Goal: Task Accomplishment & Management: Use online tool/utility

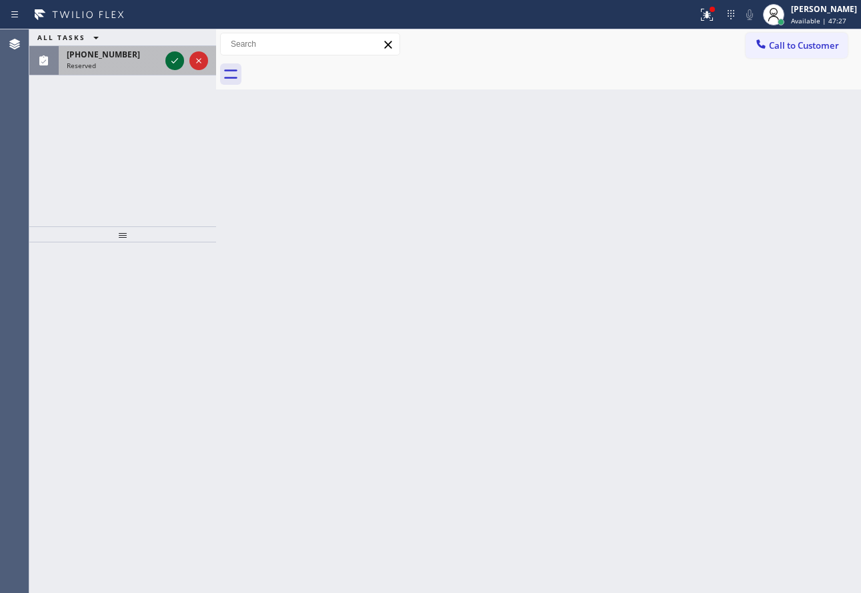
click at [179, 55] on icon at bounding box center [175, 61] width 16 height 16
click at [174, 63] on icon at bounding box center [175, 61] width 16 height 16
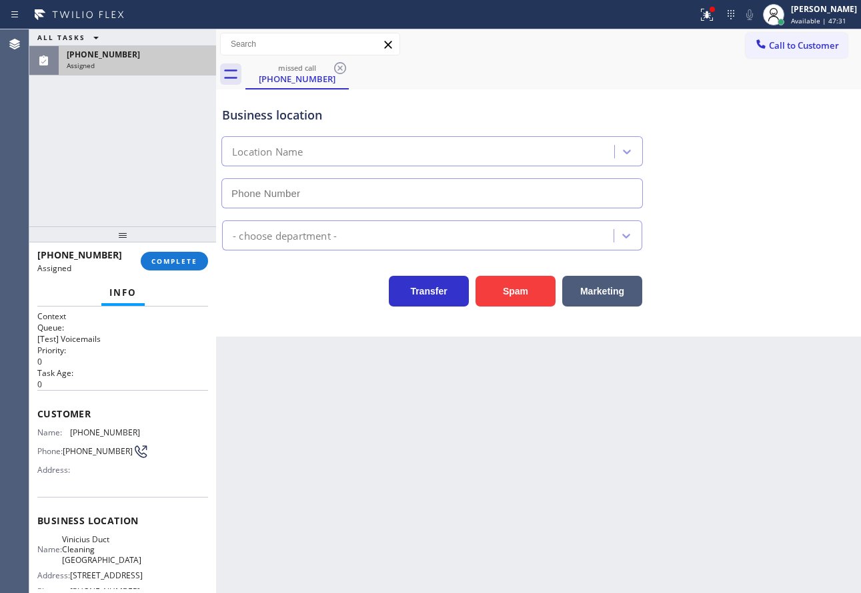
type input "[PHONE_NUMBER]"
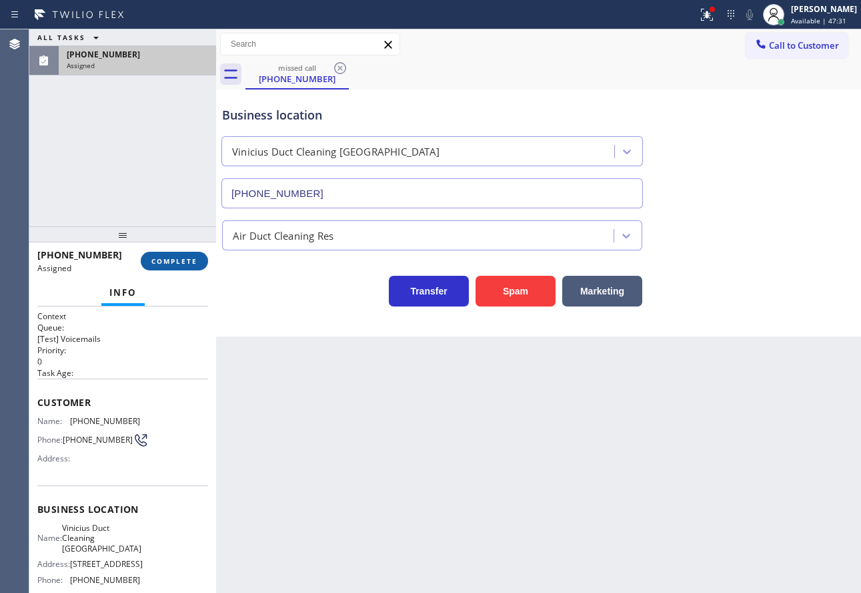
click at [178, 260] on span "COMPLETE" at bounding box center [174, 260] width 46 height 9
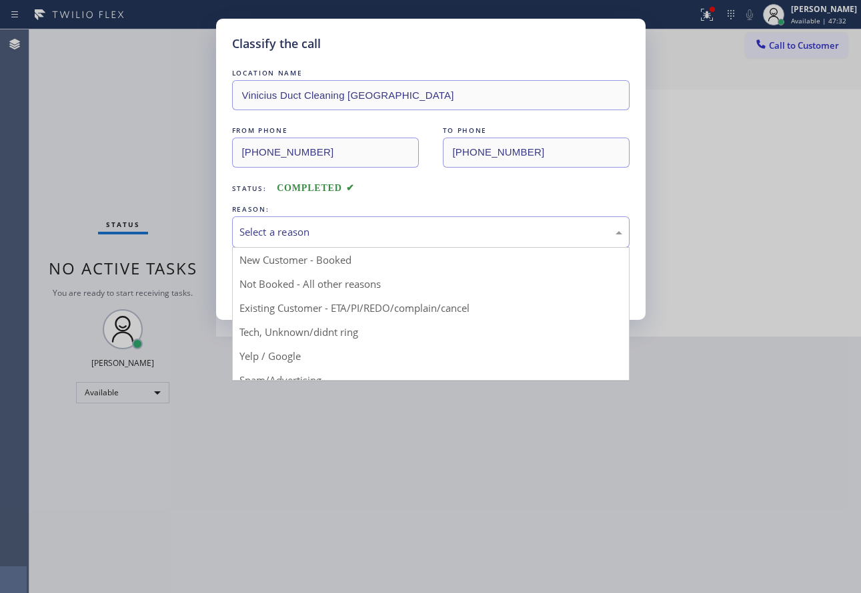
click at [244, 234] on div "Select a reason" at bounding box center [431, 231] width 383 height 15
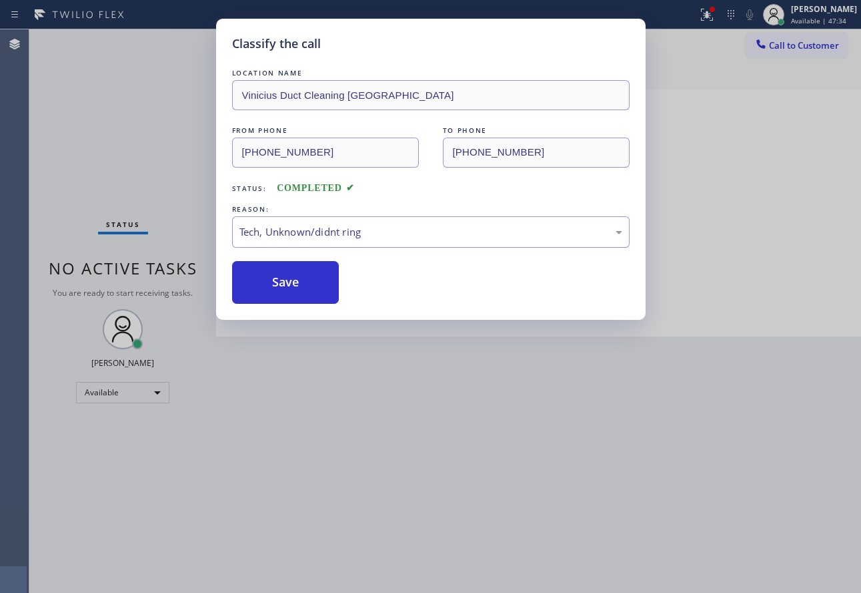
drag, startPoint x: 280, startPoint y: 306, endPoint x: 281, endPoint y: 292, distance: 13.4
click at [281, 304] on div "Classify the call LOCATION NAME Vinicius Duct Cleaning [GEOGRAPHIC_DATA] FROM P…" at bounding box center [431, 169] width 430 height 301
click at [281, 292] on button "Save" at bounding box center [285, 282] width 107 height 43
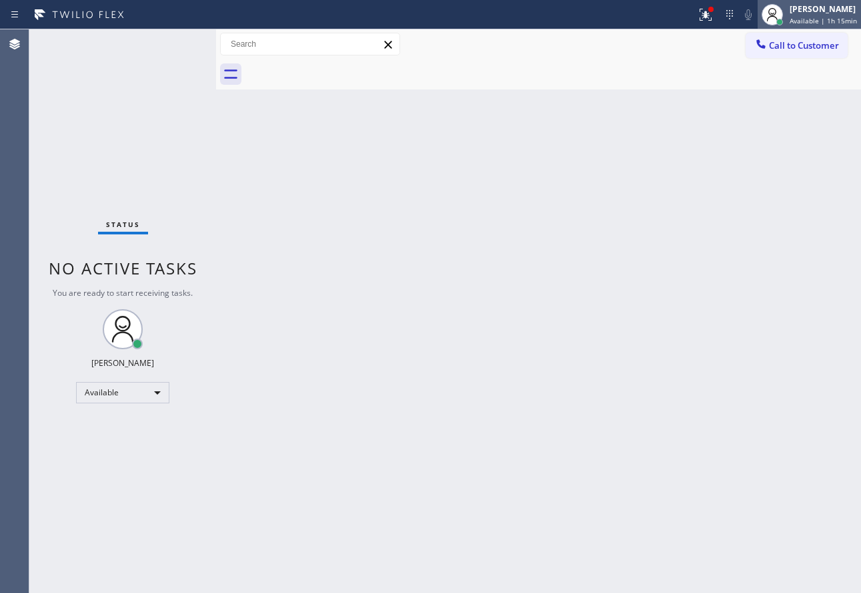
click at [831, 14] on div "[PERSON_NAME]" at bounding box center [823, 8] width 67 height 11
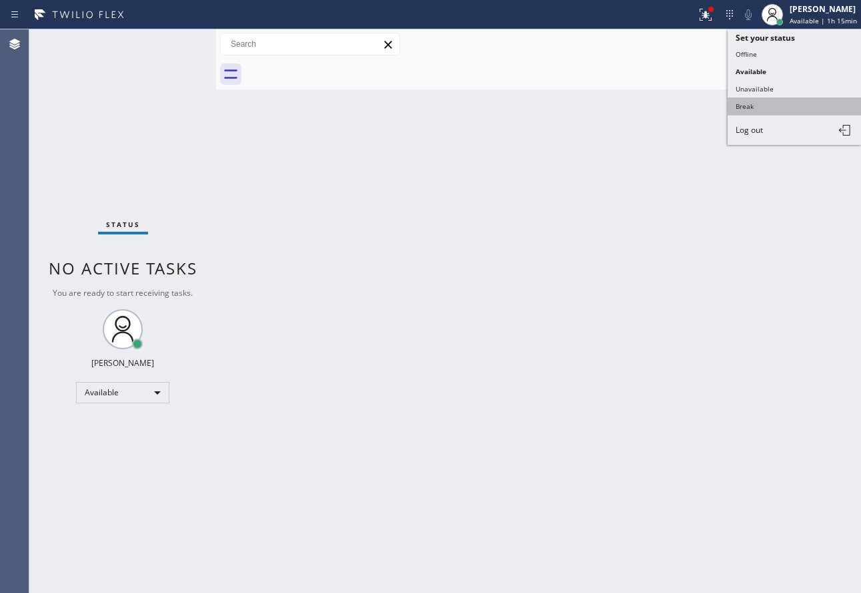
click at [768, 100] on button "Break" at bounding box center [794, 105] width 133 height 17
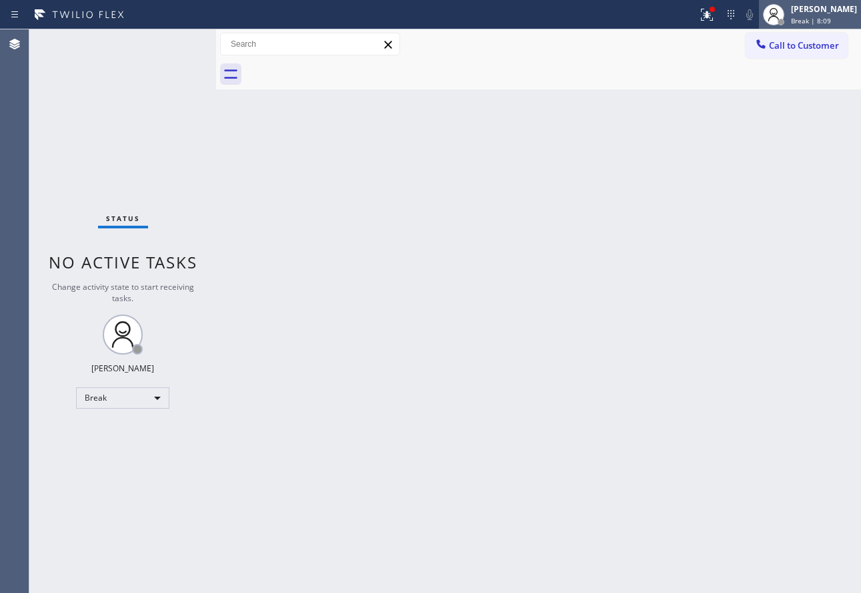
click at [811, 9] on div "[PERSON_NAME]" at bounding box center [824, 8] width 66 height 11
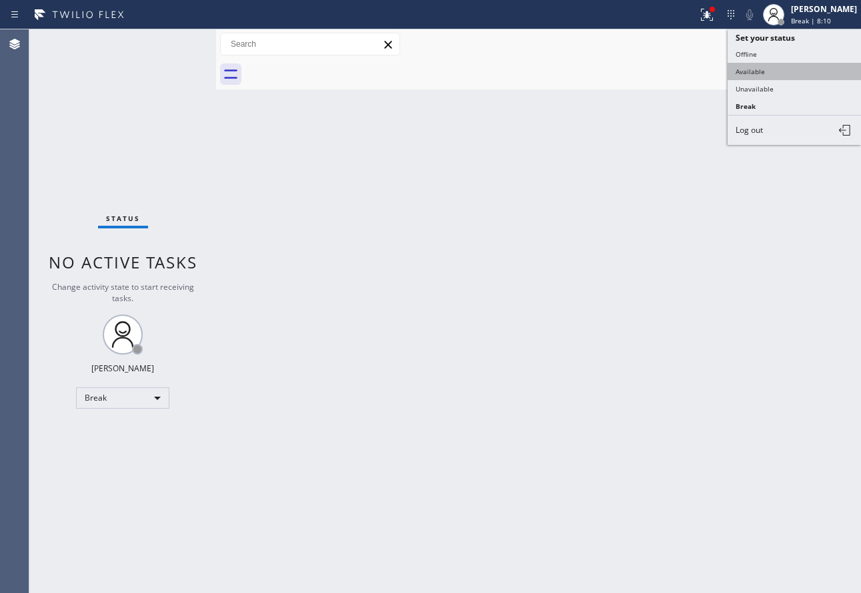
click at [757, 71] on button "Available" at bounding box center [794, 71] width 133 height 17
